Goal: Navigation & Orientation: Find specific page/section

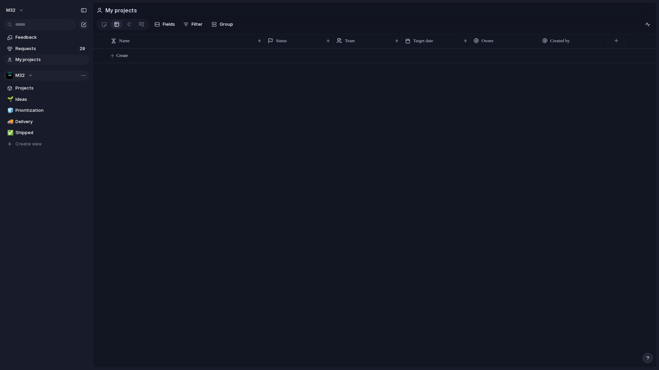
click at [32, 72] on div "M32" at bounding box center [19, 75] width 27 height 7
click at [170, 181] on div "M32 ⚡ Growth ⚡ Product Engineering Create new team" at bounding box center [329, 185] width 659 height 370
click at [22, 35] on span "Feedback" at bounding box center [50, 37] width 71 height 7
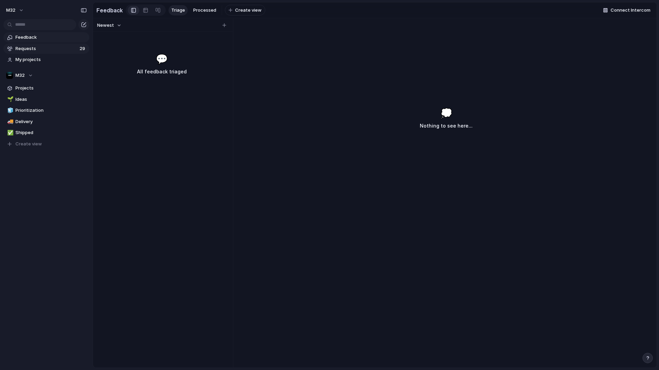
click at [23, 49] on span "Requests" at bounding box center [46, 48] width 62 height 7
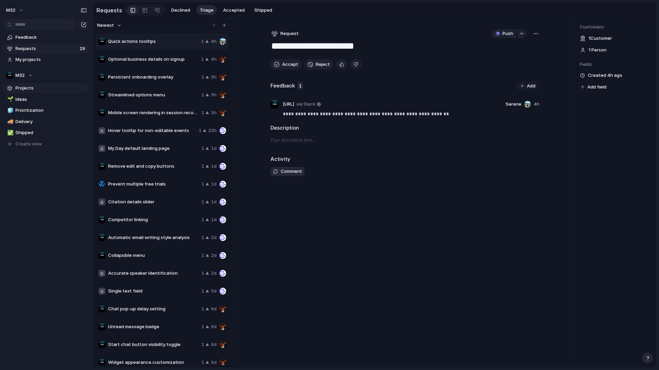
click at [26, 86] on span "Projects" at bounding box center [50, 88] width 71 height 7
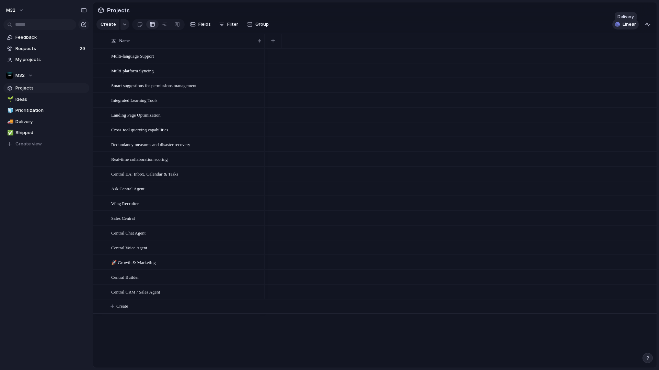
click at [628, 28] on span "Linear" at bounding box center [628, 24] width 13 height 7
click at [628, 30] on div "Projects 9 Initiatives 8 Add all 🚧 Product & Findings Add AI Ticketing System A…" at bounding box center [329, 185] width 659 height 370
click at [628, 28] on span "Linear" at bounding box center [628, 24] width 13 height 7
click at [34, 102] on span "Ideas" at bounding box center [50, 99] width 71 height 7
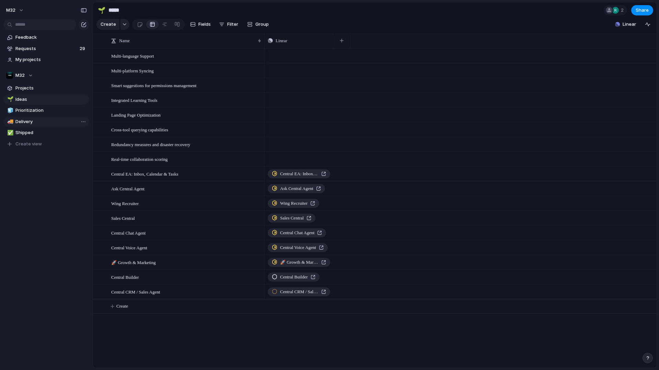
click at [34, 121] on span "Delivery" at bounding box center [50, 121] width 71 height 7
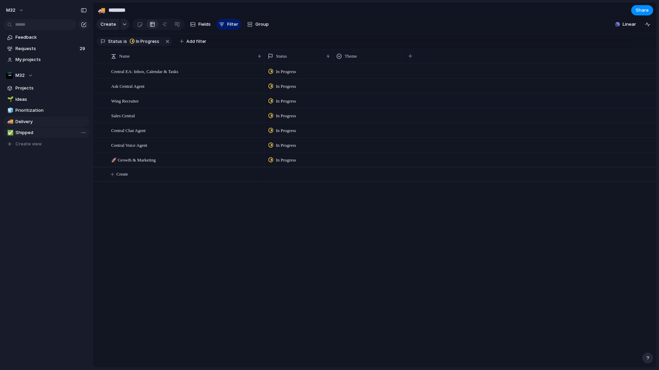
click at [34, 131] on span "Shipped" at bounding box center [50, 132] width 71 height 7
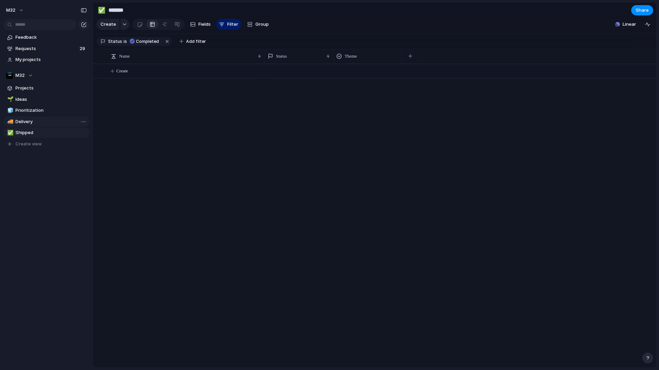
click at [39, 124] on span "Delivery" at bounding box center [50, 121] width 71 height 7
type input "********"
